Goal: Transaction & Acquisition: Purchase product/service

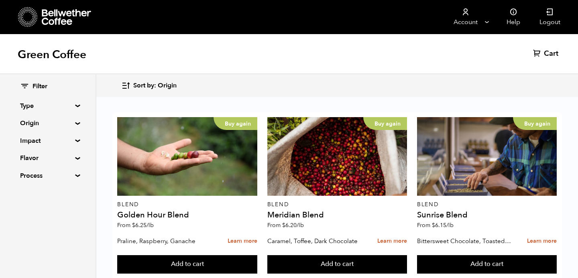
scroll to position [518, 0]
click at [201, 255] on button "Add to cart" at bounding box center [187, 264] width 140 height 18
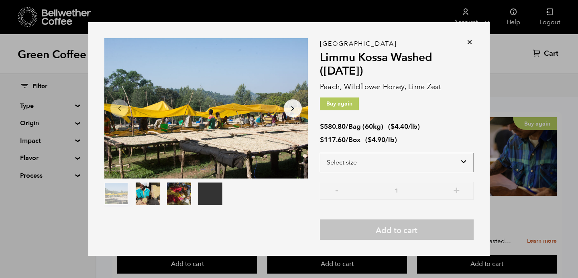
click at [464, 162] on select "Select size Bag (60kg) (132 lbs) Box (24 lbs)" at bounding box center [397, 162] width 154 height 19
select select "bag-3"
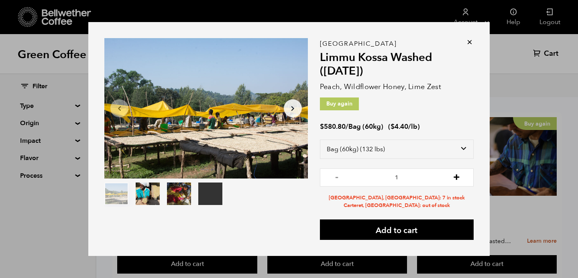
click at [456, 177] on button "+" at bounding box center [456, 177] width 10 height 8
type input "2"
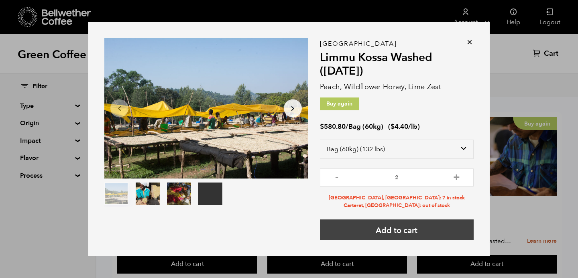
click at [406, 229] on button "Add to cart" at bounding box center [397, 229] width 154 height 20
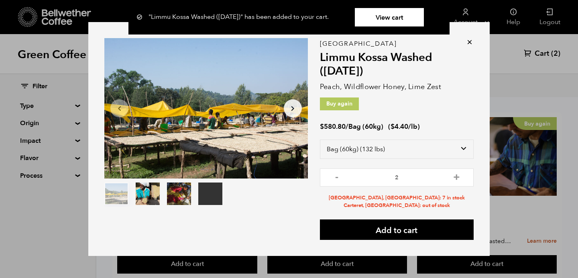
click at [471, 40] on icon at bounding box center [469, 42] width 8 height 8
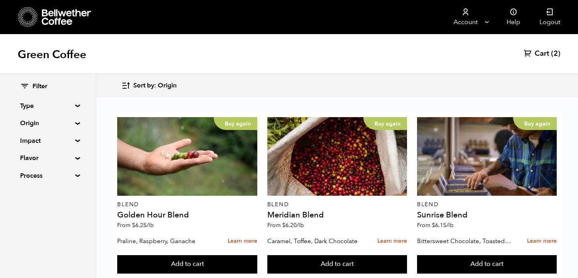
scroll to position [199, 0]
click at [209, 255] on button "Add to cart" at bounding box center [187, 264] width 140 height 18
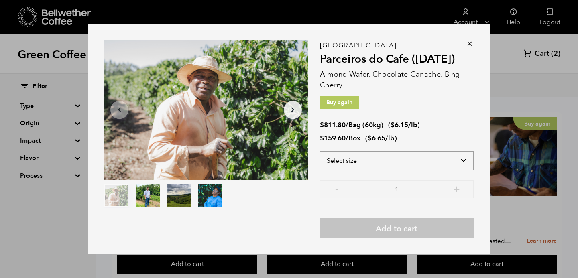
click at [416, 160] on select "Select size Bag (60kg) (132 lbs) Box (24 lbs)" at bounding box center [397, 160] width 154 height 19
select select "bag-3"
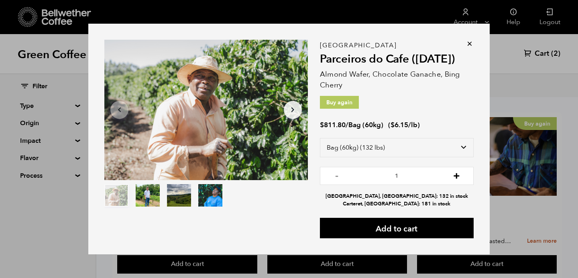
click at [459, 177] on button "+" at bounding box center [456, 175] width 10 height 8
click at [337, 178] on button "-" at bounding box center [337, 175] width 10 height 8
type input "2"
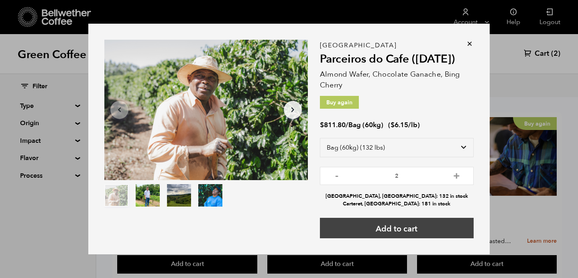
click at [389, 230] on button "Add to cart" at bounding box center [397, 228] width 154 height 20
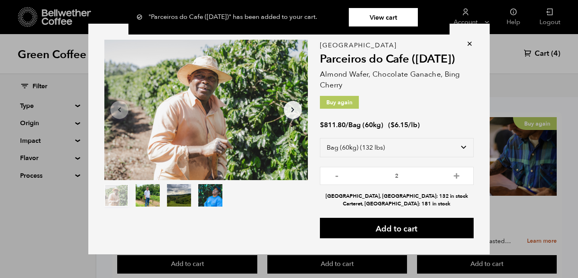
click at [394, 21] on link "View cart" at bounding box center [383, 17] width 69 height 18
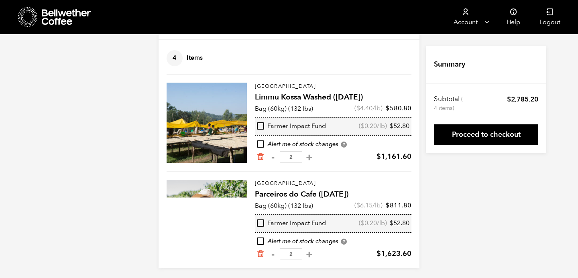
scroll to position [47, 0]
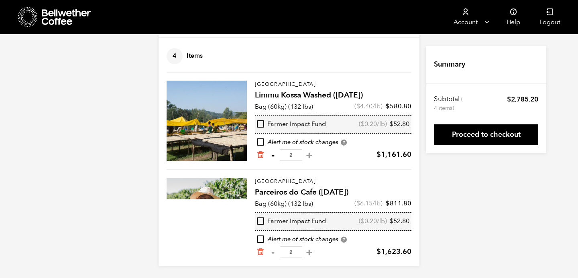
click at [272, 156] on button "-" at bounding box center [273, 155] width 10 height 8
type input "1"
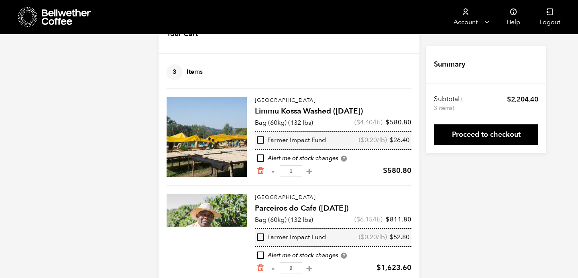
scroll to position [0, 0]
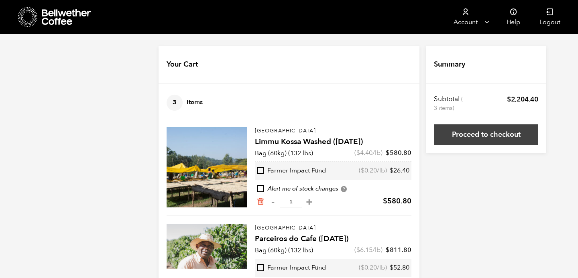
click at [483, 135] on link "Proceed to checkout" at bounding box center [486, 134] width 104 height 21
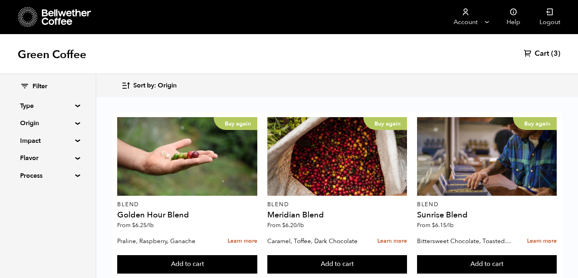
scroll to position [193, 0]
click at [182, 255] on button "Add to cart" at bounding box center [187, 264] width 140 height 18
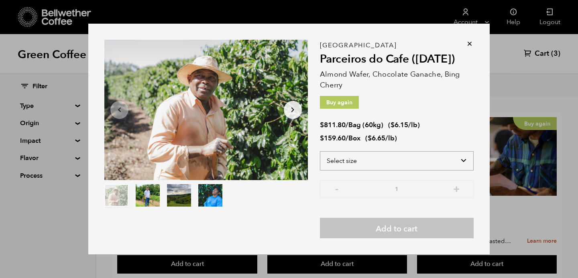
click at [452, 163] on select "Select size Bag (60kg) (132 lbs) Box (24 lbs)" at bounding box center [397, 160] width 154 height 19
select select "bag-3"
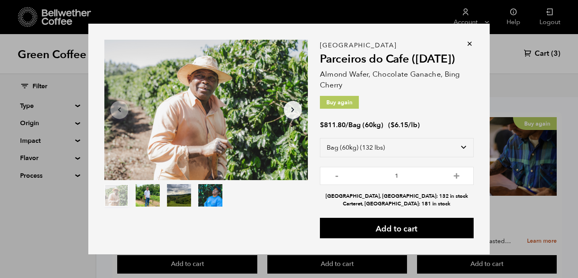
click at [471, 43] on icon at bounding box center [469, 44] width 8 height 8
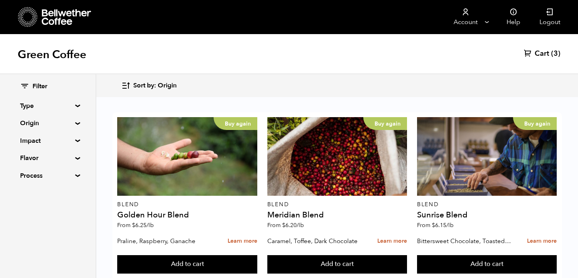
scroll to position [516, 0]
click at [199, 255] on button "Add to cart" at bounding box center [187, 264] width 140 height 18
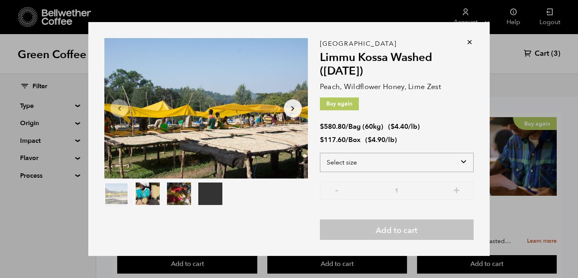
click at [461, 158] on select "Select size Bag (60kg) (132 lbs) Box (24 lbs)" at bounding box center [397, 162] width 154 height 19
select select "bag-3"
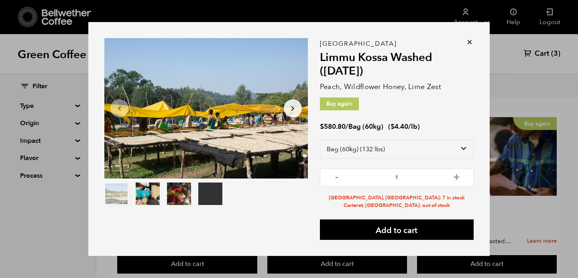
click at [471, 38] on div "Your browser does not support the video tag. Item 1 of 4 Your browser does not …" at bounding box center [288, 138] width 401 height 233
click at [470, 41] on icon at bounding box center [469, 42] width 8 height 8
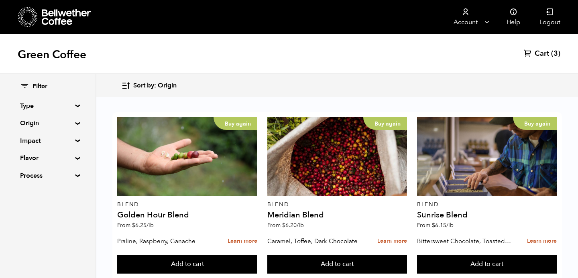
click at [257, 255] on button "Add to cart" at bounding box center [187, 264] width 140 height 18
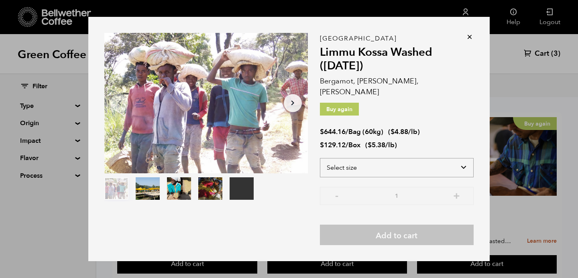
click at [464, 162] on select "Select size Bag (60kg) (132 lbs) Box (24 lbs)" at bounding box center [397, 167] width 154 height 19
select select "bag-3"
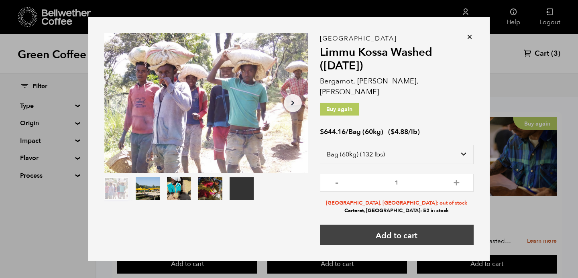
click at [407, 227] on button "Add to cart" at bounding box center [397, 235] width 154 height 20
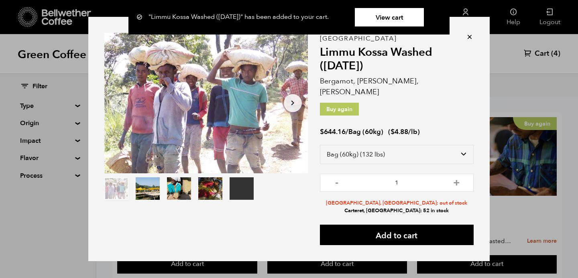
click at [384, 18] on link "View cart" at bounding box center [389, 17] width 69 height 18
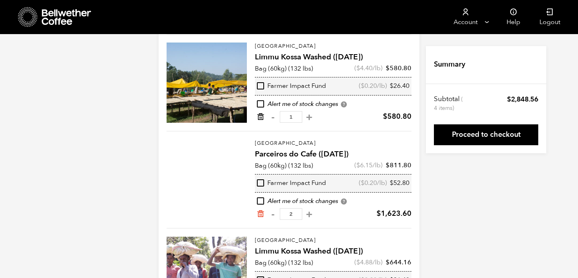
scroll to position [85, 0]
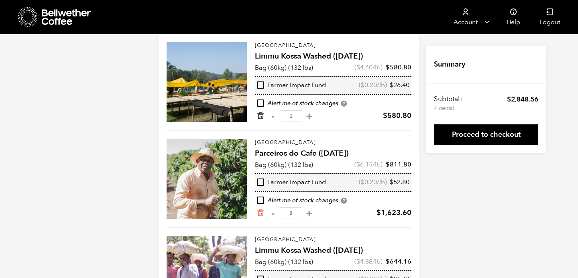
click at [258, 115] on icon "Remove from cart" at bounding box center [260, 116] width 8 height 8
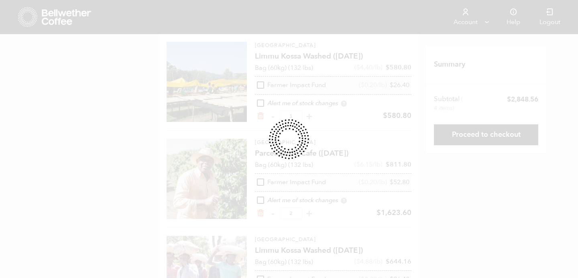
scroll to position [144, 0]
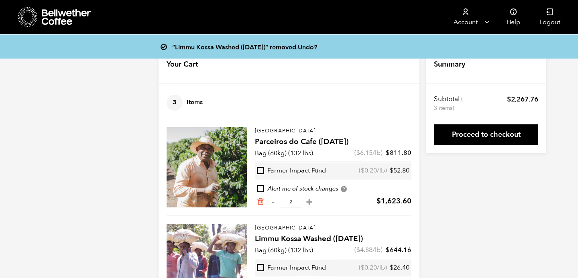
scroll to position [47, 0]
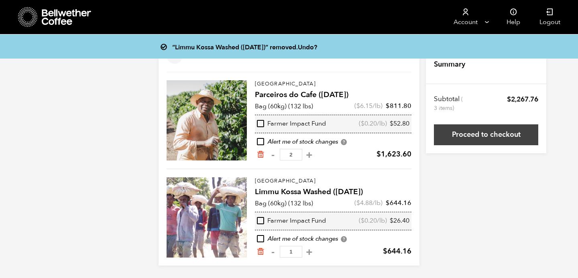
click at [484, 134] on link "Proceed to checkout" at bounding box center [486, 134] width 104 height 21
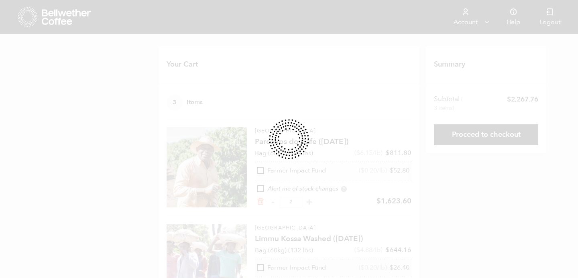
scroll to position [47, 0]
